Goal: Task Accomplishment & Management: Complete application form

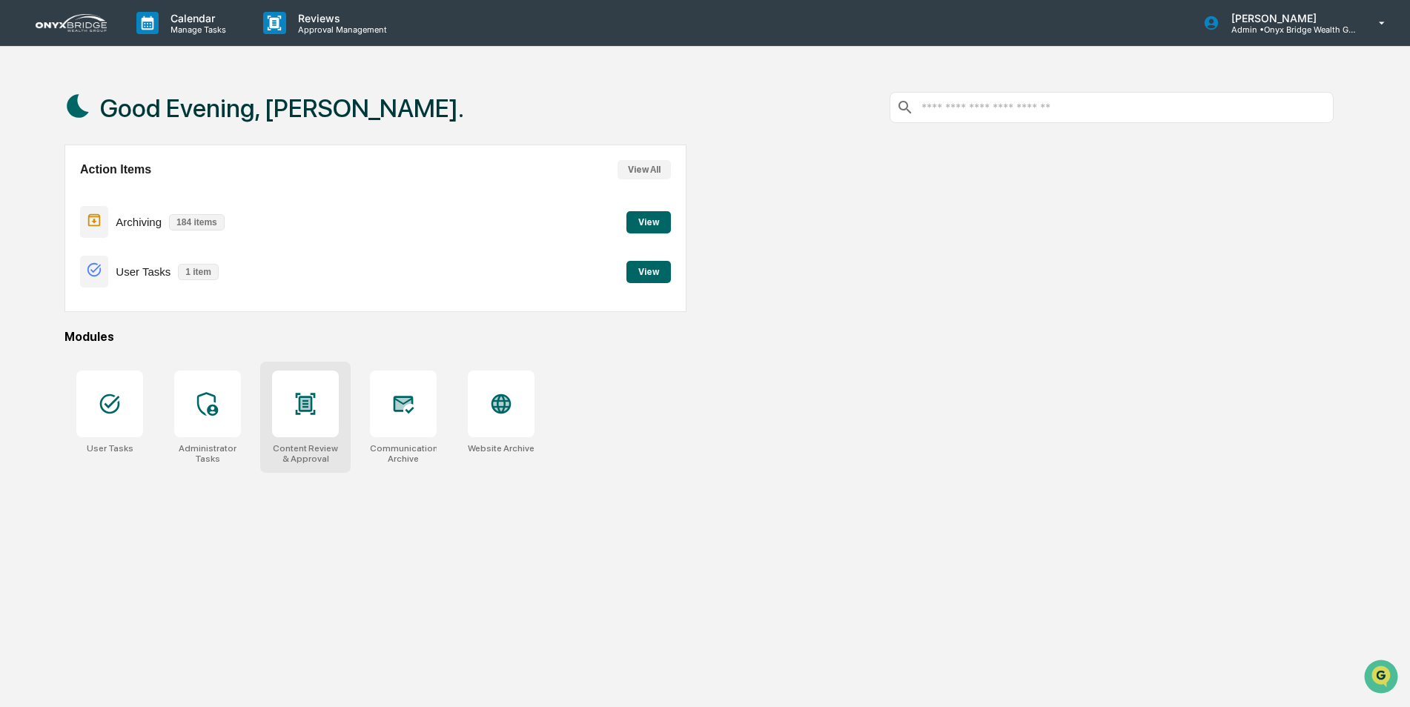
click at [320, 435] on div at bounding box center [305, 404] width 67 height 67
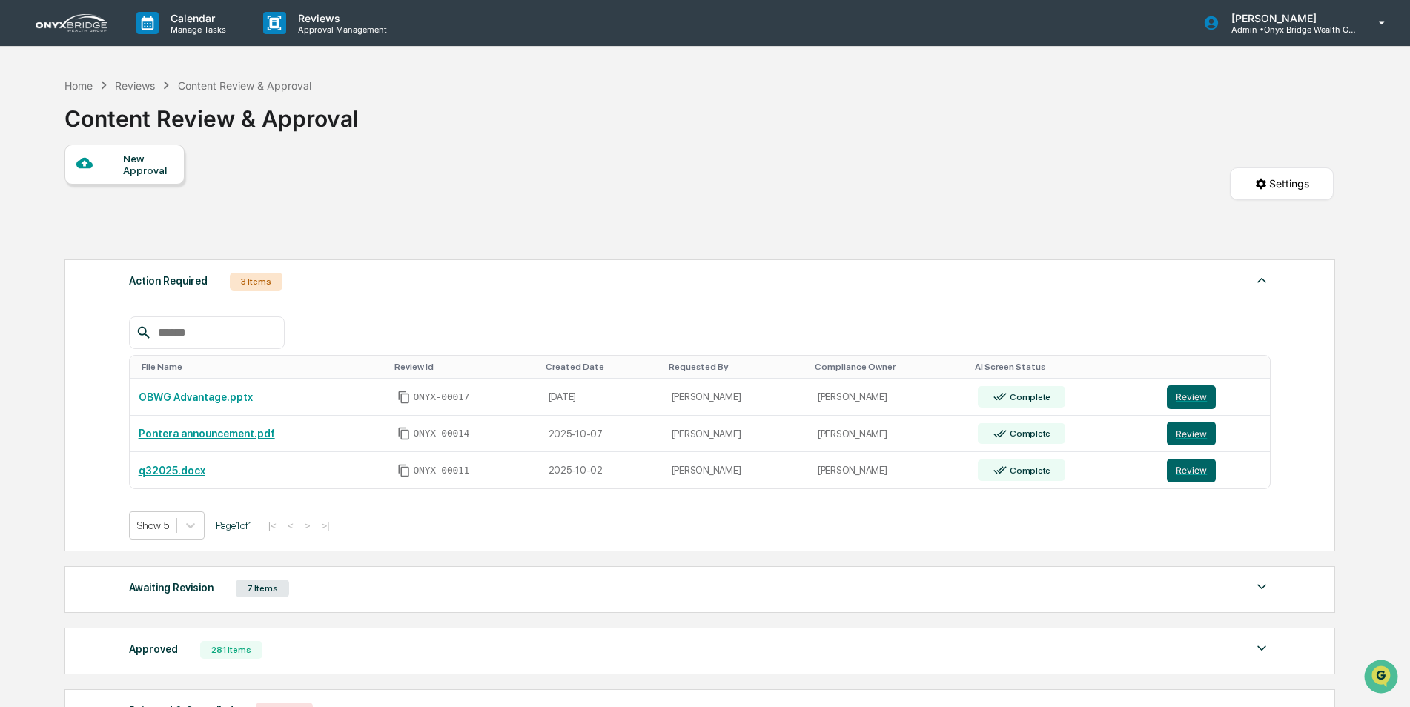
click at [138, 162] on div "New Approval" at bounding box center [148, 165] width 50 height 24
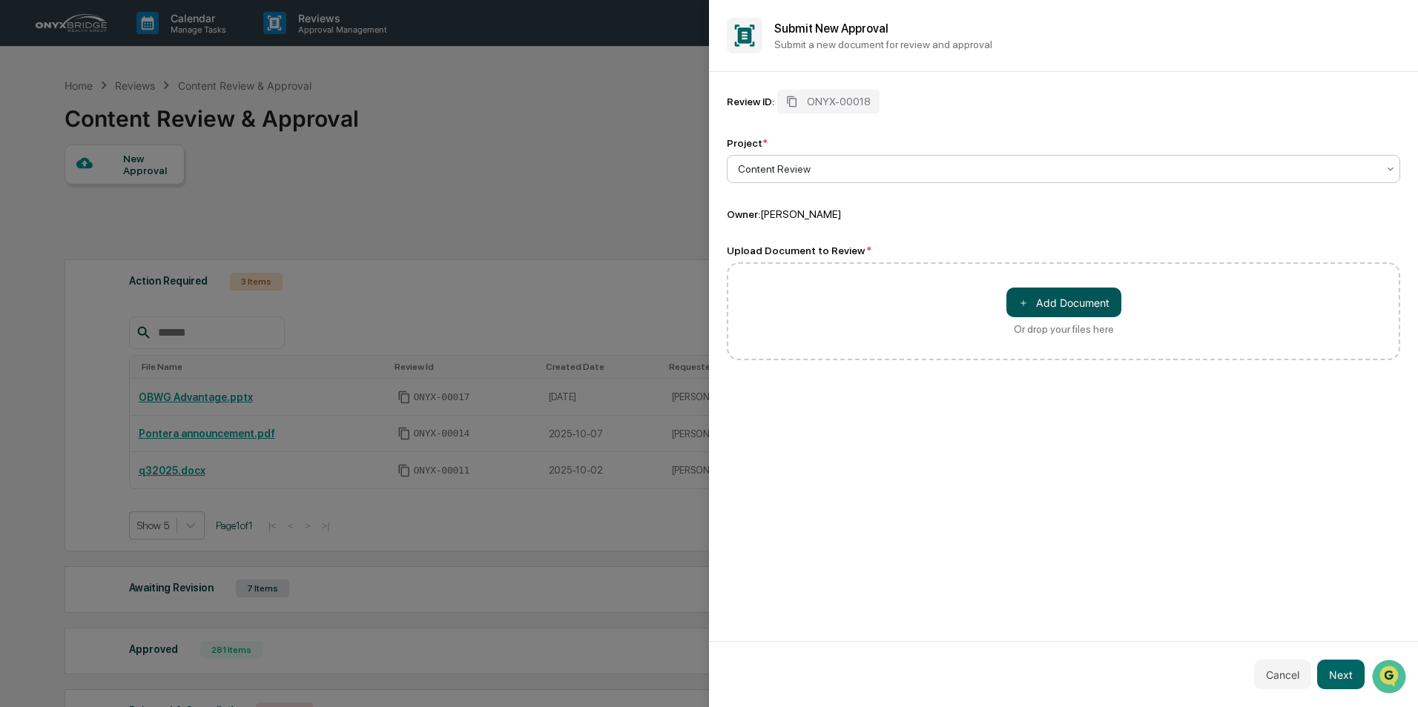
click at [1051, 294] on button "＋ Add Document" at bounding box center [1063, 303] width 115 height 30
click at [737, 379] on icon at bounding box center [739, 382] width 12 height 12
click at [1046, 297] on button "＋ Add Document" at bounding box center [1063, 303] width 115 height 30
click at [1350, 676] on button "Next" at bounding box center [1340, 675] width 47 height 30
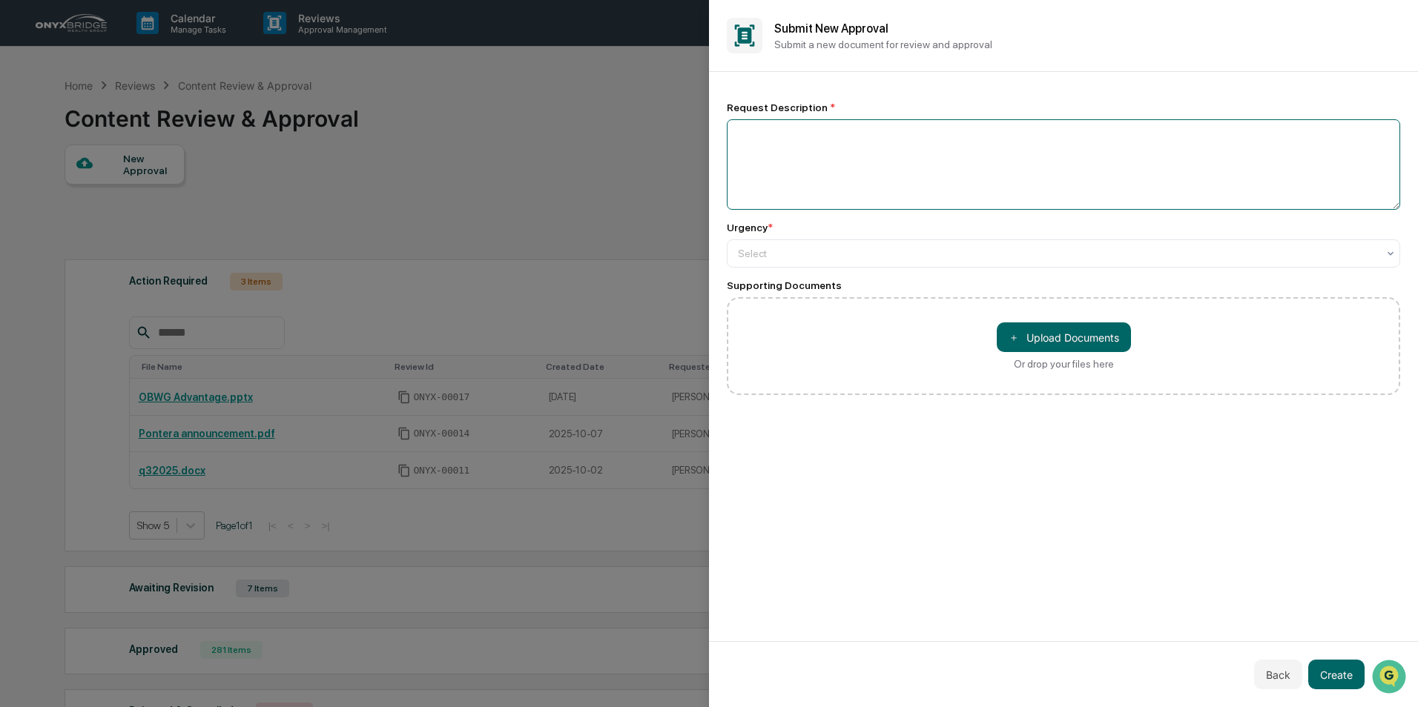
click at [812, 153] on textarea at bounding box center [1063, 164] width 673 height 90
type textarea "**********"
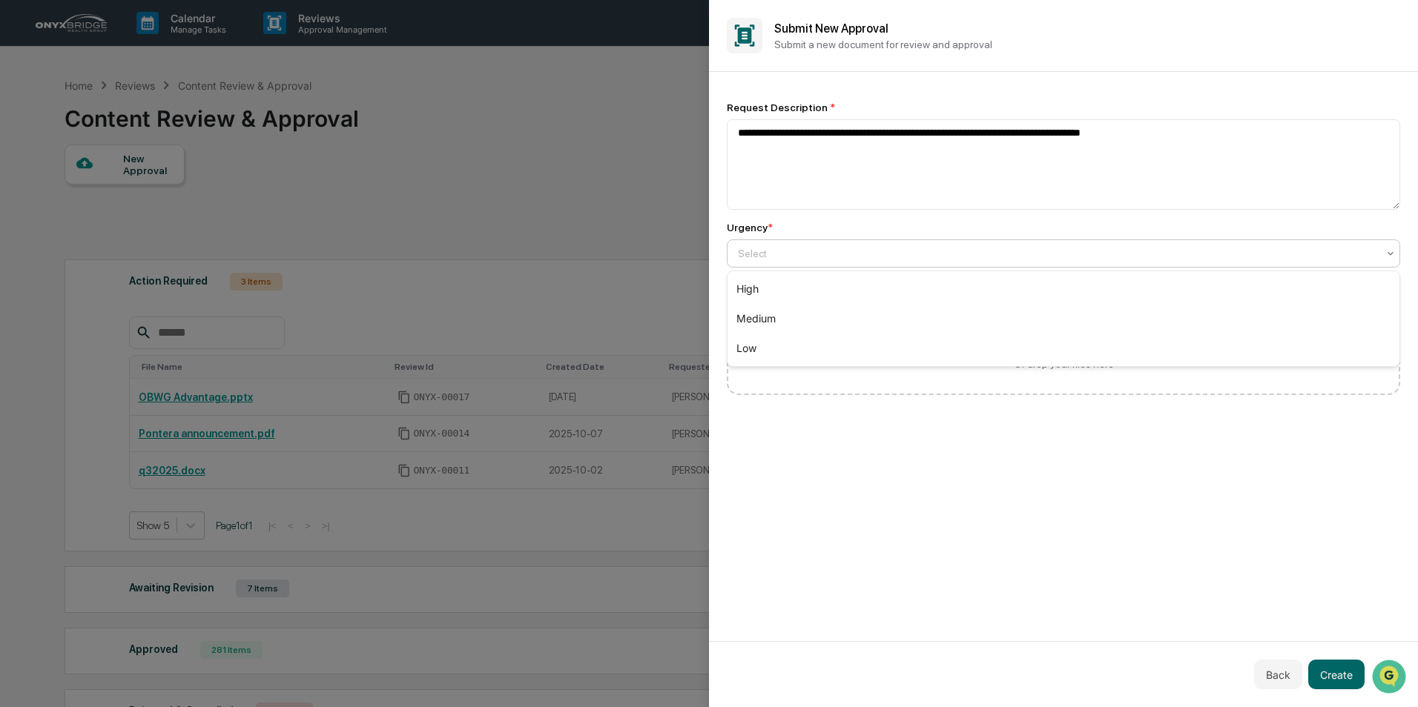
click at [969, 257] on div at bounding box center [1057, 253] width 639 height 15
click at [958, 286] on div "High" at bounding box center [1063, 289] width 672 height 30
click at [1335, 664] on button "Create" at bounding box center [1336, 675] width 56 height 30
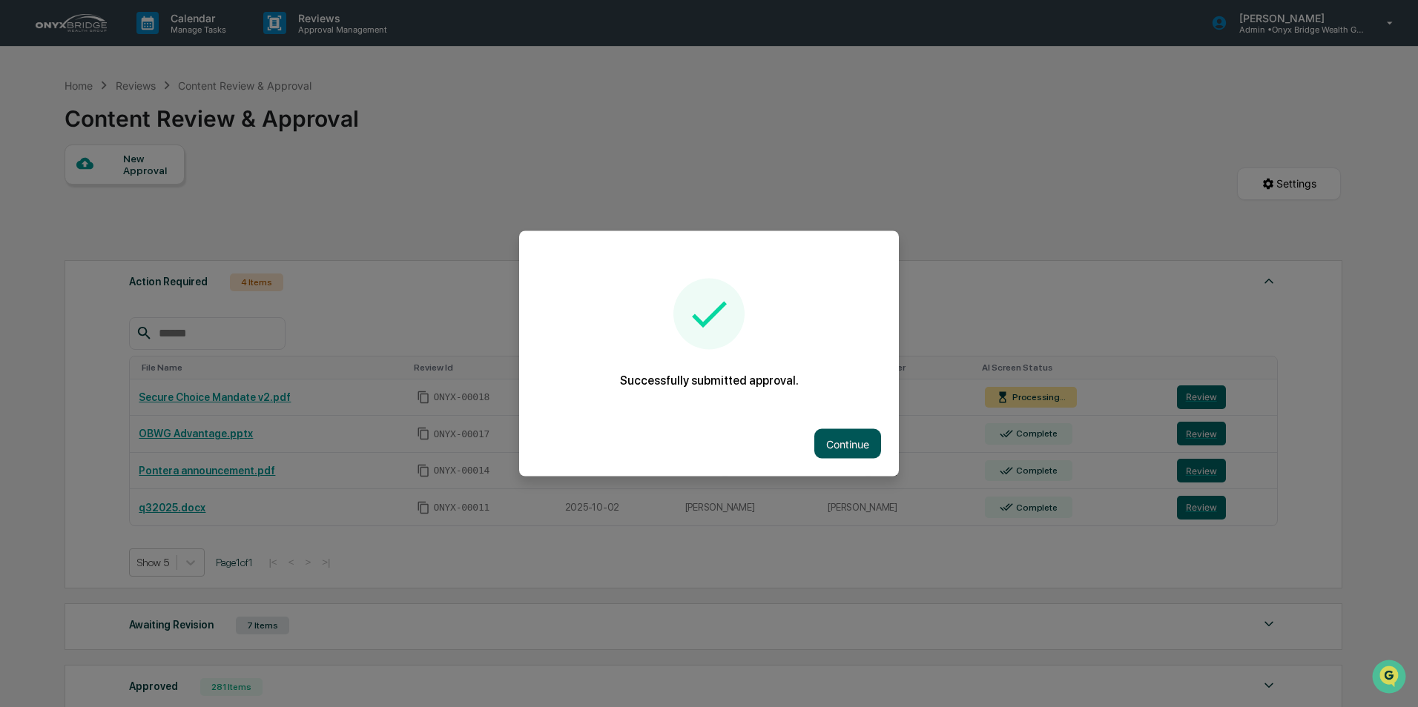
click at [859, 444] on button "Continue" at bounding box center [847, 444] width 67 height 30
